Goal: Information Seeking & Learning: Find specific fact

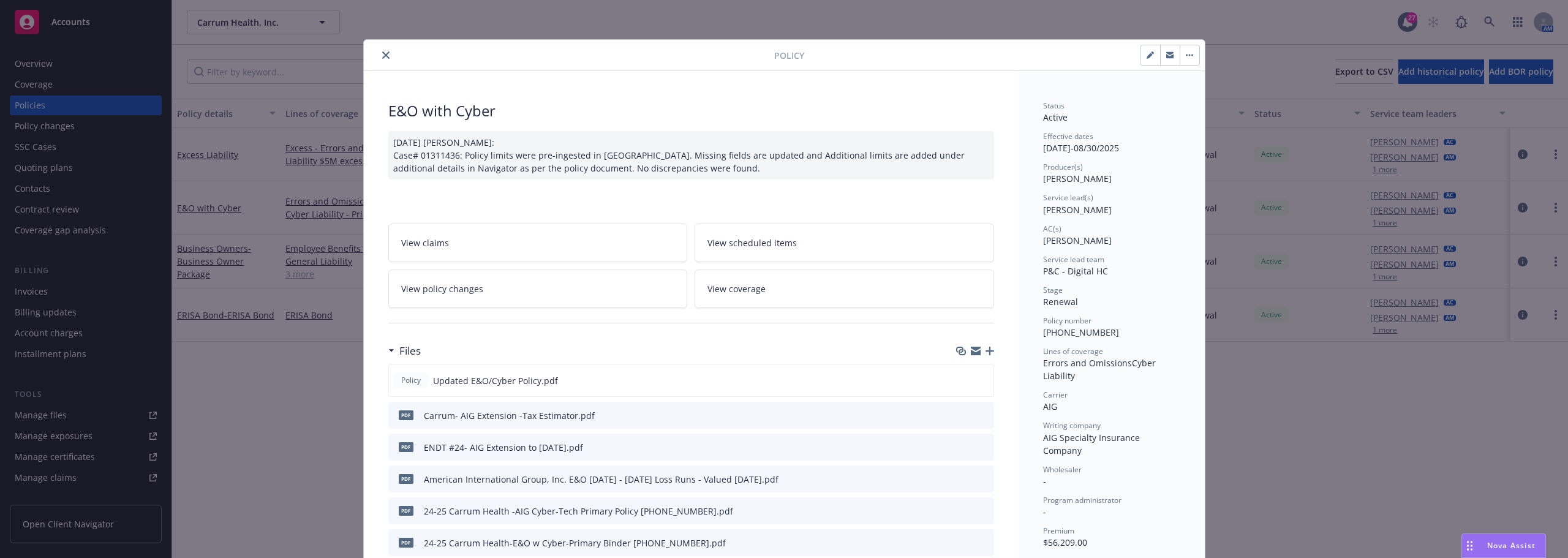
click at [385, 58] on button "close" at bounding box center [386, 55] width 15 height 15
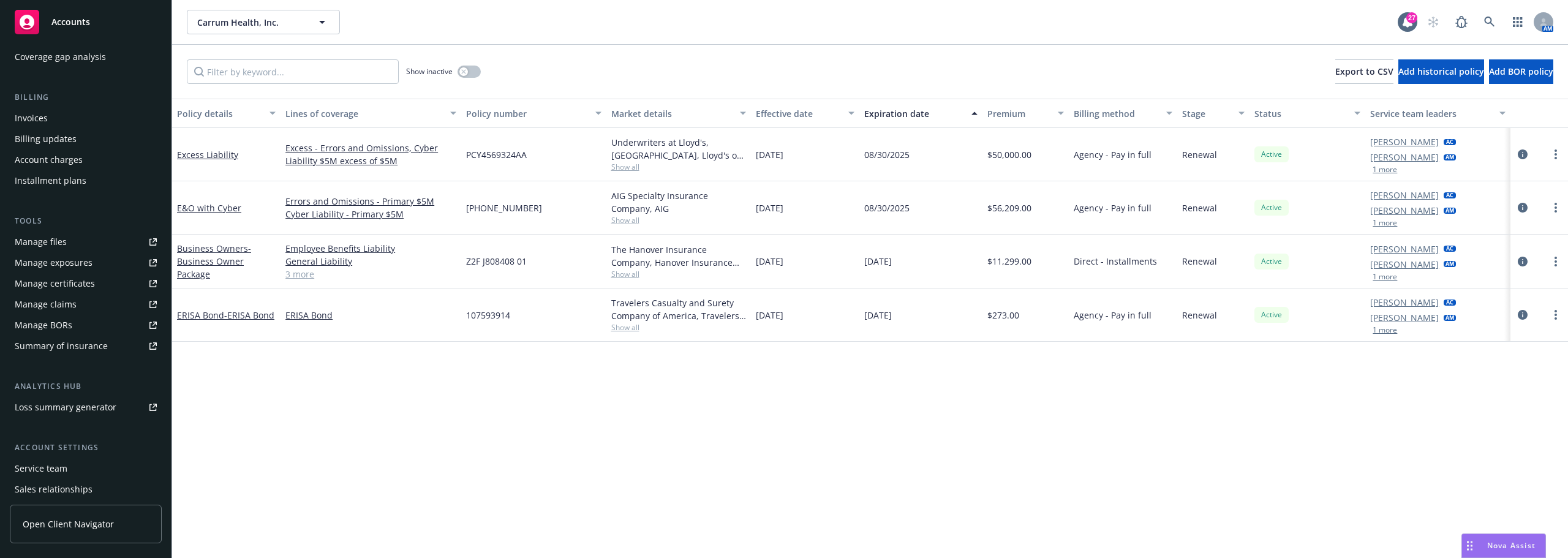
scroll to position [184, 0]
click at [75, 231] on link "Manage files" at bounding box center [86, 231] width 152 height 19
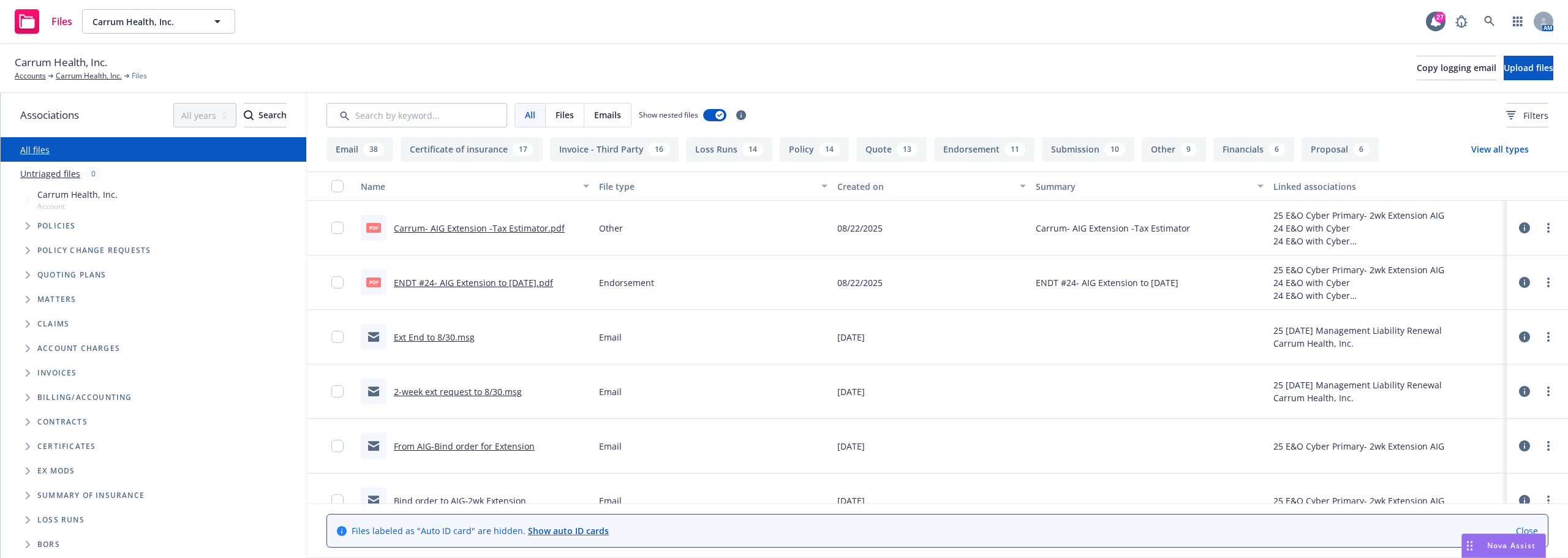
click at [560, 367] on div "2-week ext request to 8/30.msg" at bounding box center [475, 391] width 239 height 54
click at [64, 74] on link "Carrum Health, Inc." at bounding box center [88, 76] width 66 height 11
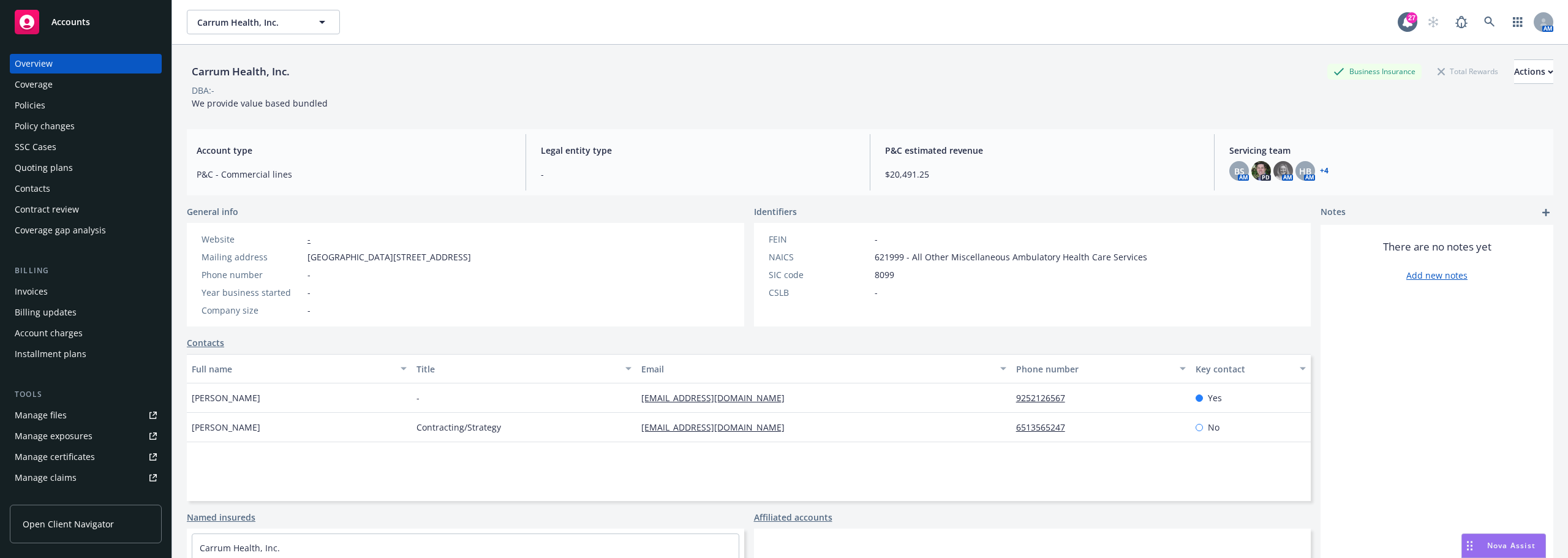
click at [303, 94] on div "DBA: -" at bounding box center [870, 90] width 1366 height 13
click at [55, 109] on div "Policies" at bounding box center [86, 105] width 142 height 19
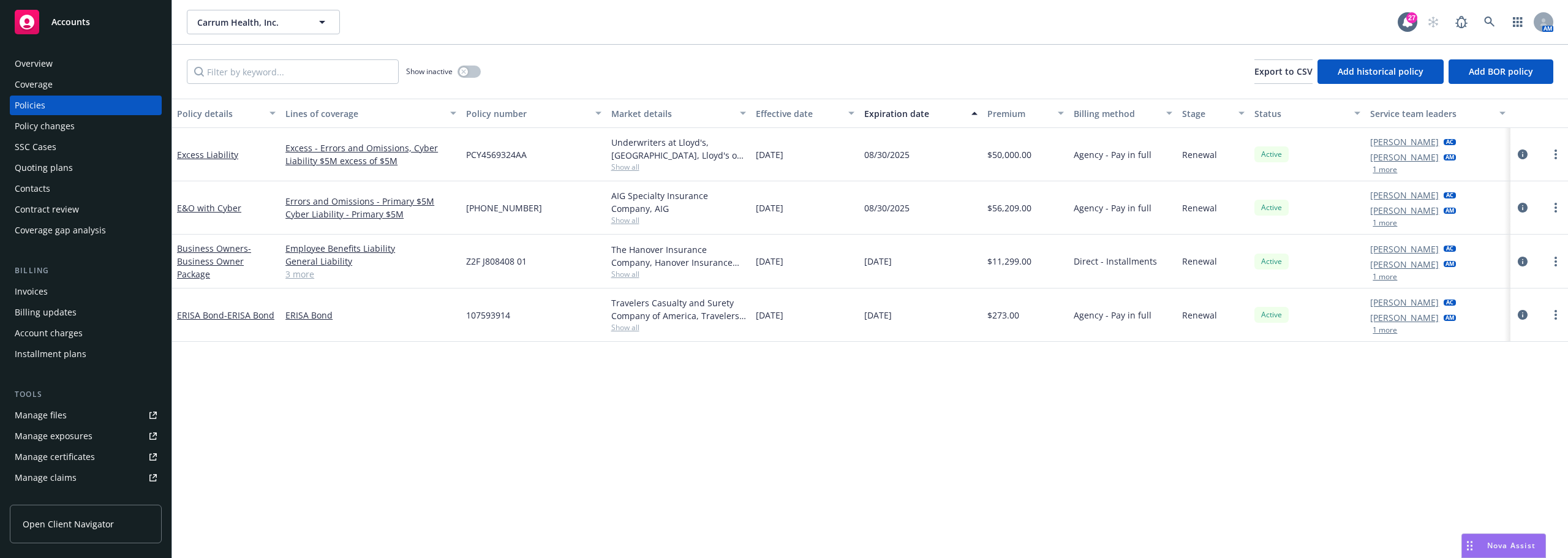
click at [36, 71] on div "Overview" at bounding box center [34, 63] width 38 height 19
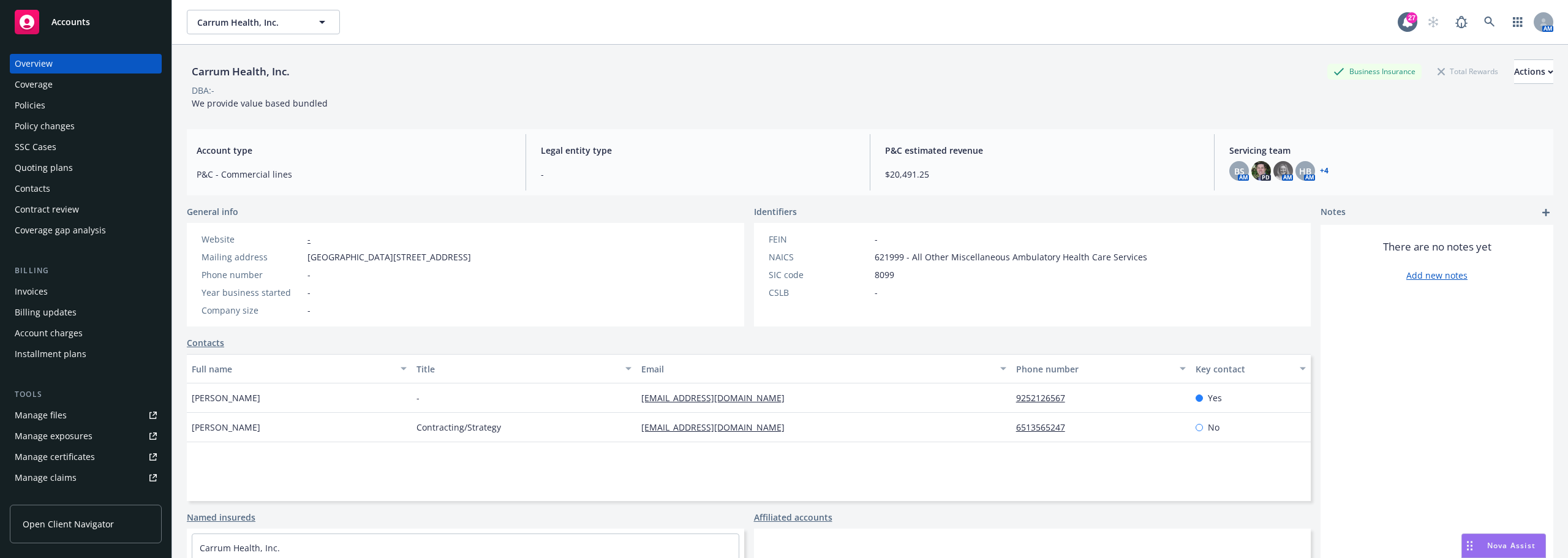
click at [805, 279] on div "SIC code" at bounding box center [819, 274] width 101 height 13
click at [96, 95] on div "Overview Coverage Policies Policy changes SSC Cases Quoting plans Contacts Cont…" at bounding box center [86, 147] width 152 height 186
click at [89, 103] on div "Policies" at bounding box center [86, 105] width 142 height 19
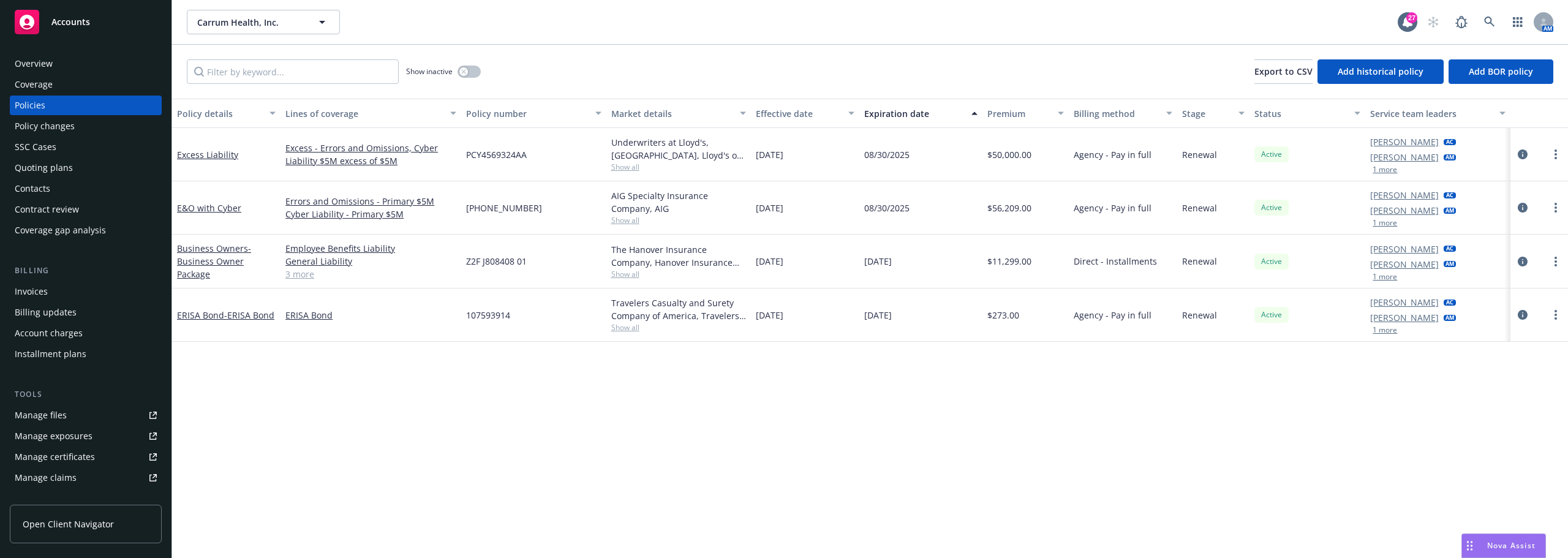
click at [838, 346] on div "Policy details Lines of coverage Policy number Market details Effective date Ex…" at bounding box center [870, 328] width 1396 height 460
click at [38, 67] on div "Overview" at bounding box center [34, 63] width 38 height 19
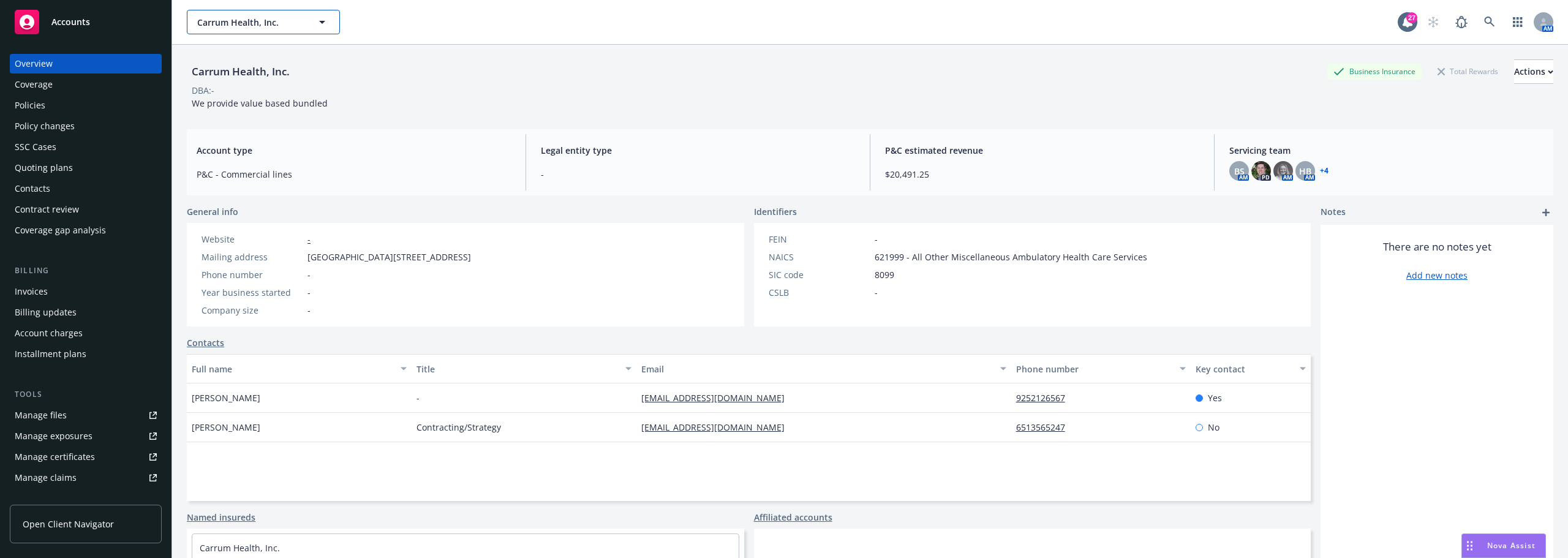
click at [271, 27] on span "Carrum Health, Inc." at bounding box center [250, 22] width 106 height 13
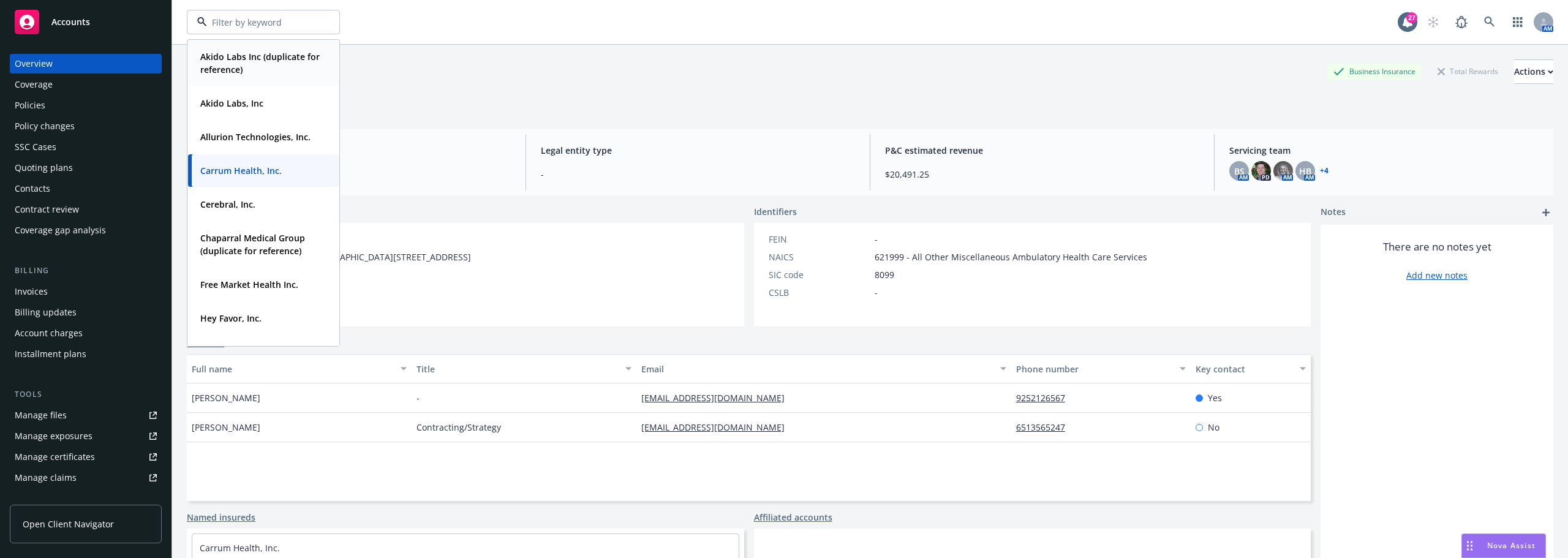
click at [552, 153] on span "Legal entity type" at bounding box center [698, 150] width 314 height 13
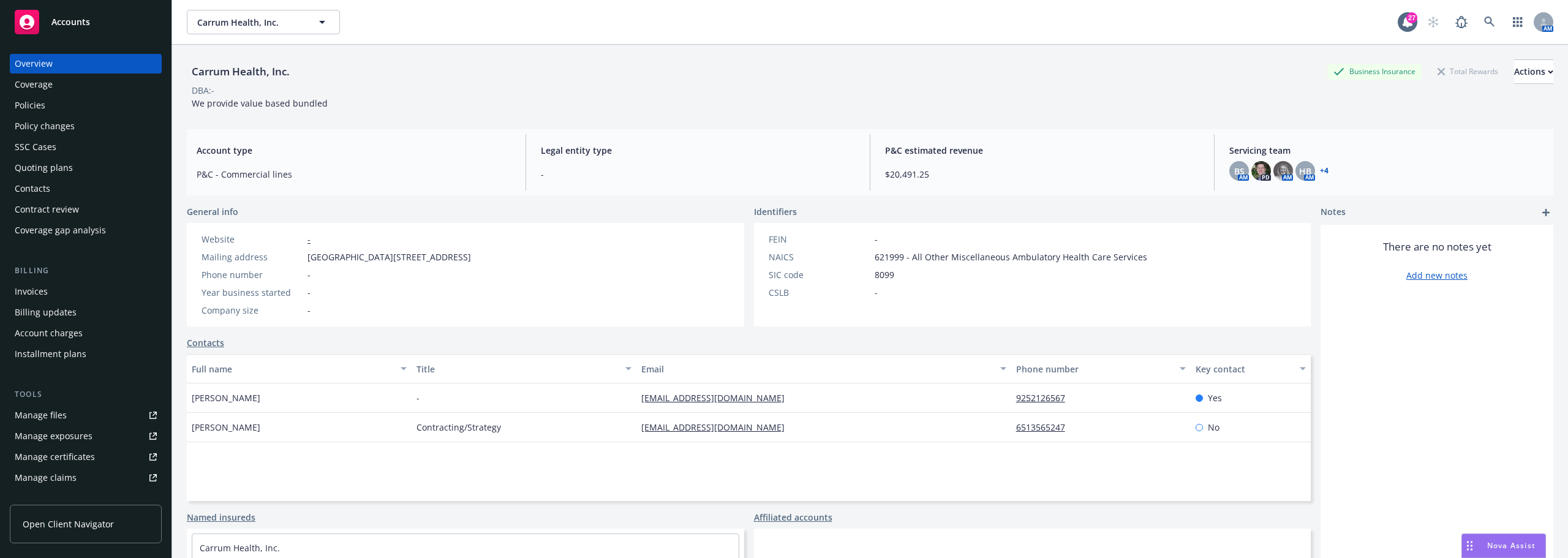
click at [46, 100] on div "Policies" at bounding box center [86, 105] width 142 height 19
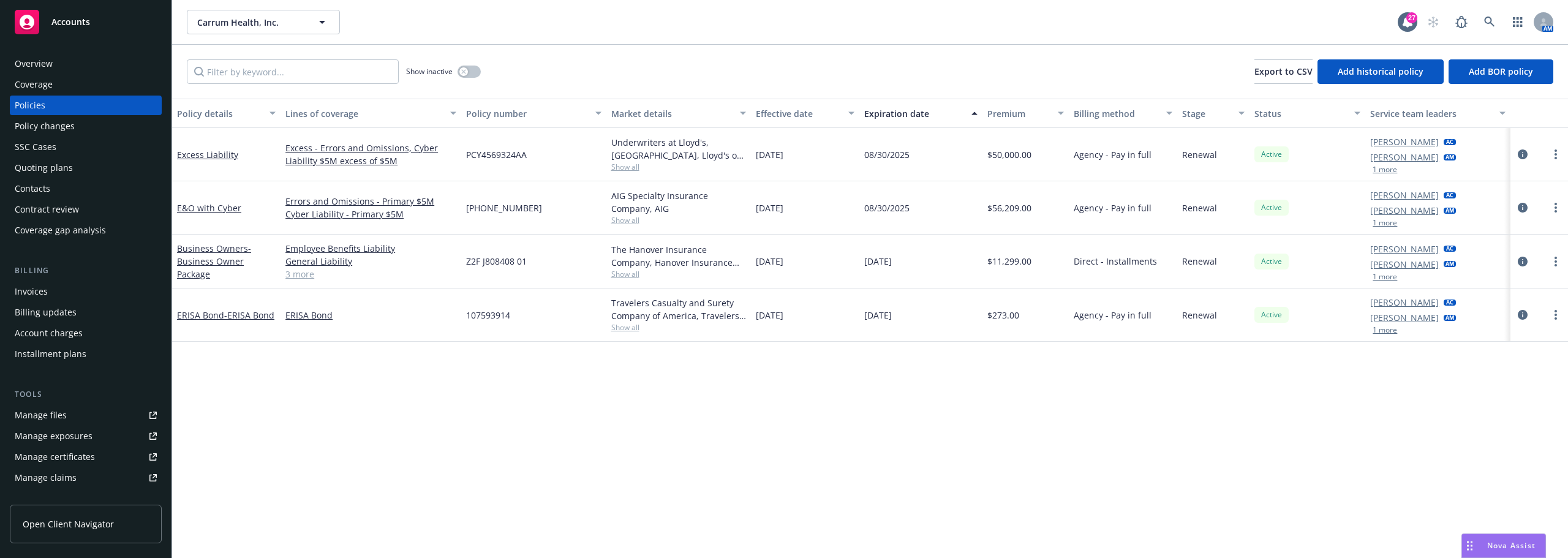
click at [513, 210] on span "[PHONE_NUMBER]" at bounding box center [504, 208] width 76 height 13
click at [526, 161] on div "PCY4569324AA" at bounding box center [533, 155] width 145 height 54
drag, startPoint x: 525, startPoint y: 157, endPoint x: 468, endPoint y: 161, distance: 57.1
click at [468, 161] on div "PCY4569324AA" at bounding box center [533, 155] width 145 height 54
copy span "PCY4569324AA"
